Goal: Information Seeking & Learning: Learn about a topic

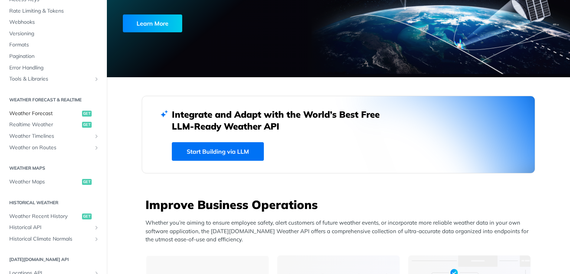
scroll to position [70, 0]
click at [46, 116] on link "Weather Forecast get" at bounding box center [54, 112] width 96 height 11
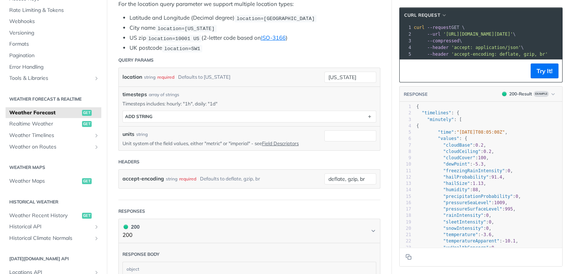
scroll to position [183, 0]
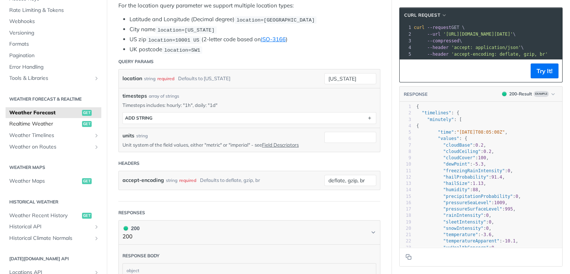
click at [46, 125] on span "Realtime Weather" at bounding box center [44, 123] width 71 height 7
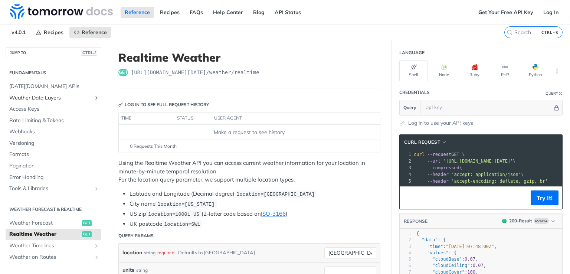
click at [55, 97] on span "Weather Data Layers" at bounding box center [50, 97] width 82 height 7
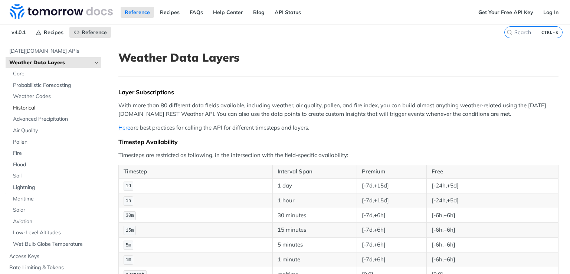
scroll to position [27, 0]
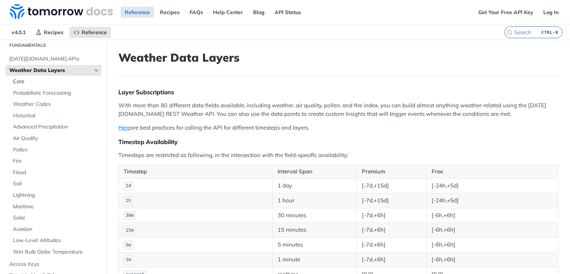
click at [19, 80] on span "Core" at bounding box center [56, 81] width 86 height 7
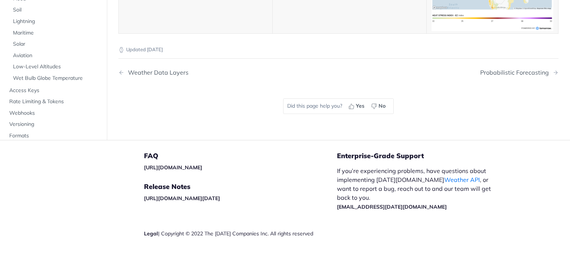
scroll to position [3941, 0]
click at [22, 48] on span "Solar" at bounding box center [56, 43] width 86 height 7
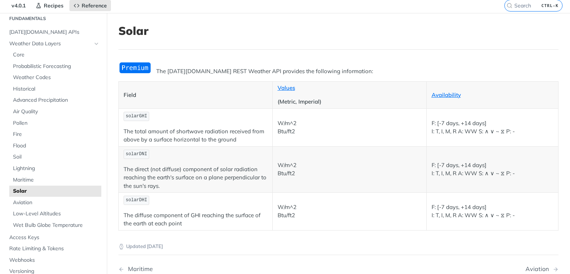
scroll to position [27, 0]
click at [25, 177] on span "Maritime" at bounding box center [56, 179] width 86 height 7
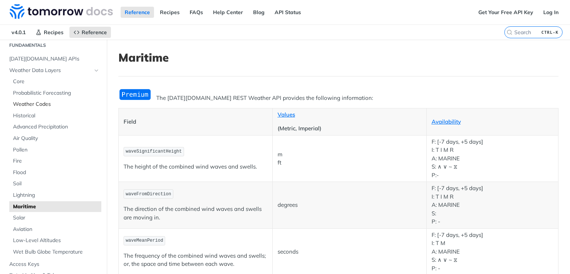
click at [30, 103] on span "Weather Codes" at bounding box center [56, 104] width 86 height 7
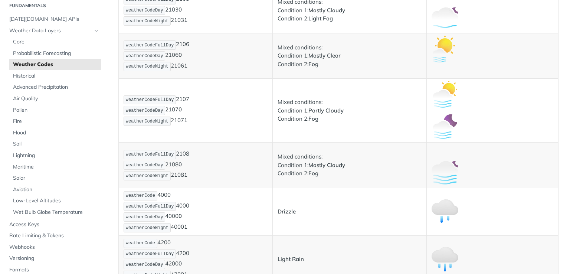
scroll to position [699, 0]
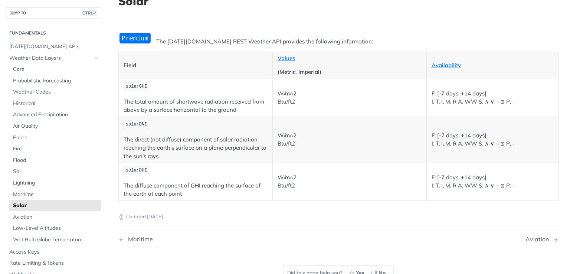
scroll to position [56, 0]
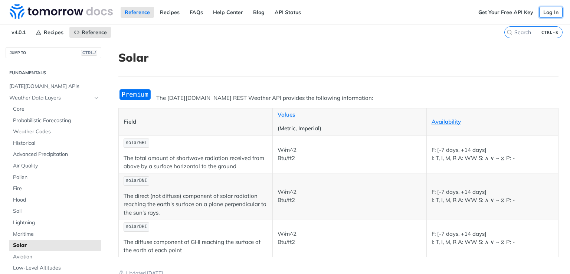
click at [545, 11] on link "Log In" at bounding box center [550, 12] width 23 height 11
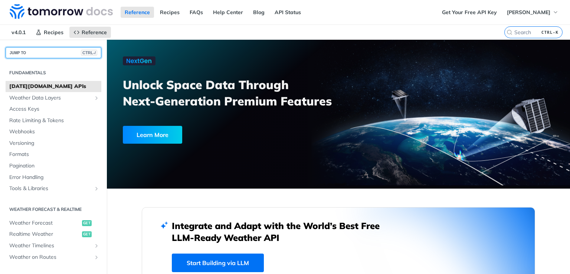
click at [35, 52] on button "JUMP TO CTRL-/" at bounding box center [54, 52] width 96 height 11
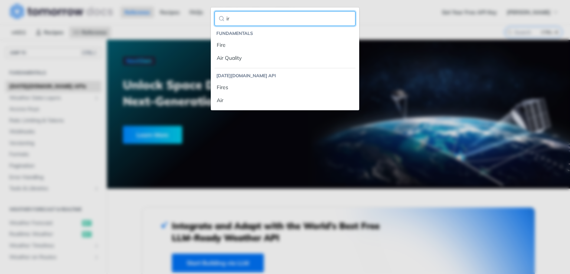
type input "i"
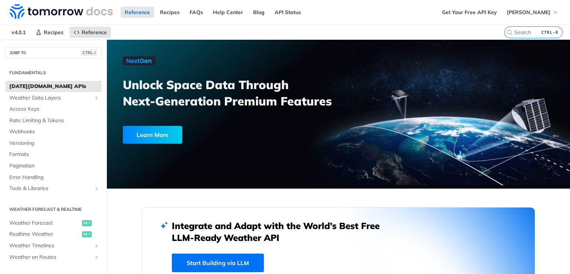
click at [398, 8] on div "Jump to Content Reference Recipes FAQs Help Center Blog API Status Recipes Refe…" at bounding box center [285, 137] width 570 height 274
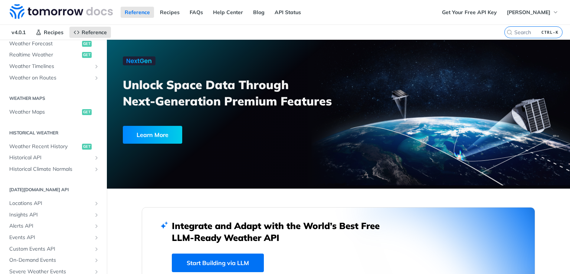
scroll to position [219, 0]
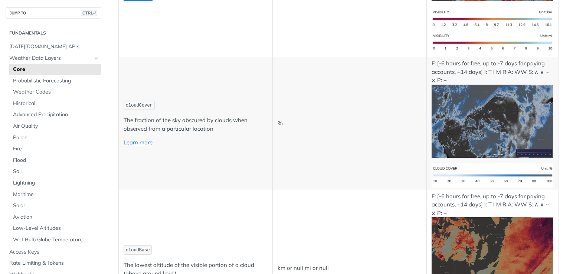
scroll to position [2748, 0]
